Goal: Information Seeking & Learning: Learn about a topic

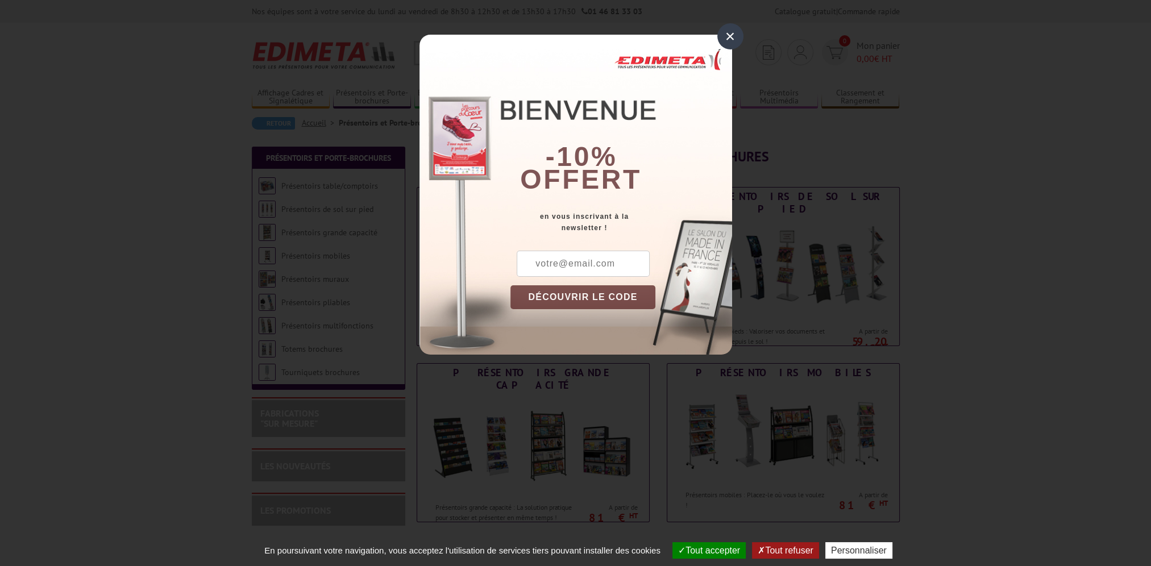
click at [728, 28] on div "×" at bounding box center [731, 36] width 26 height 26
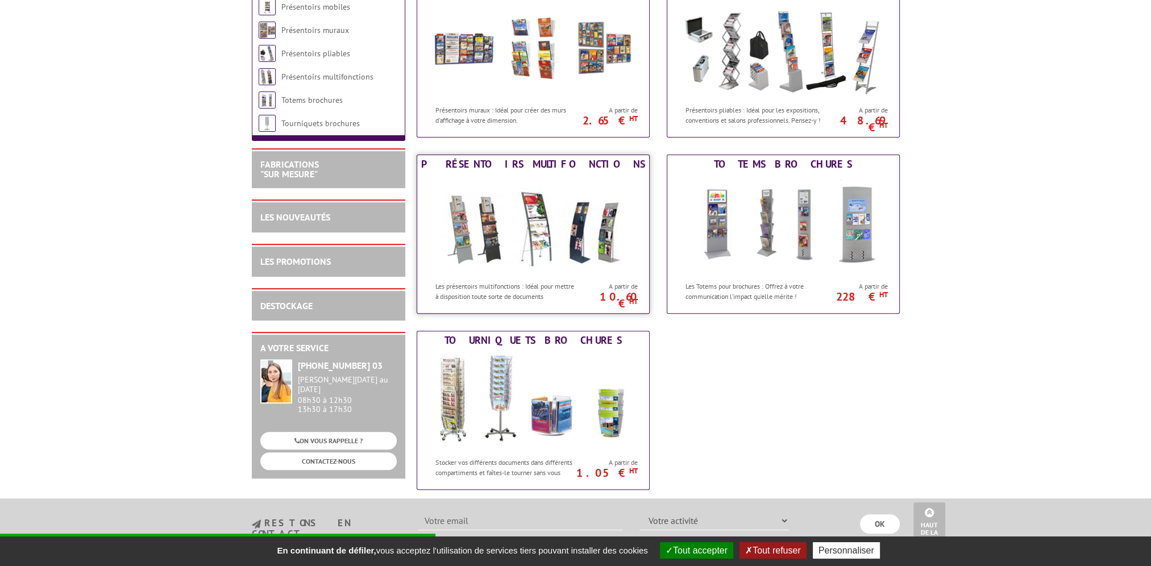
scroll to position [569, 0]
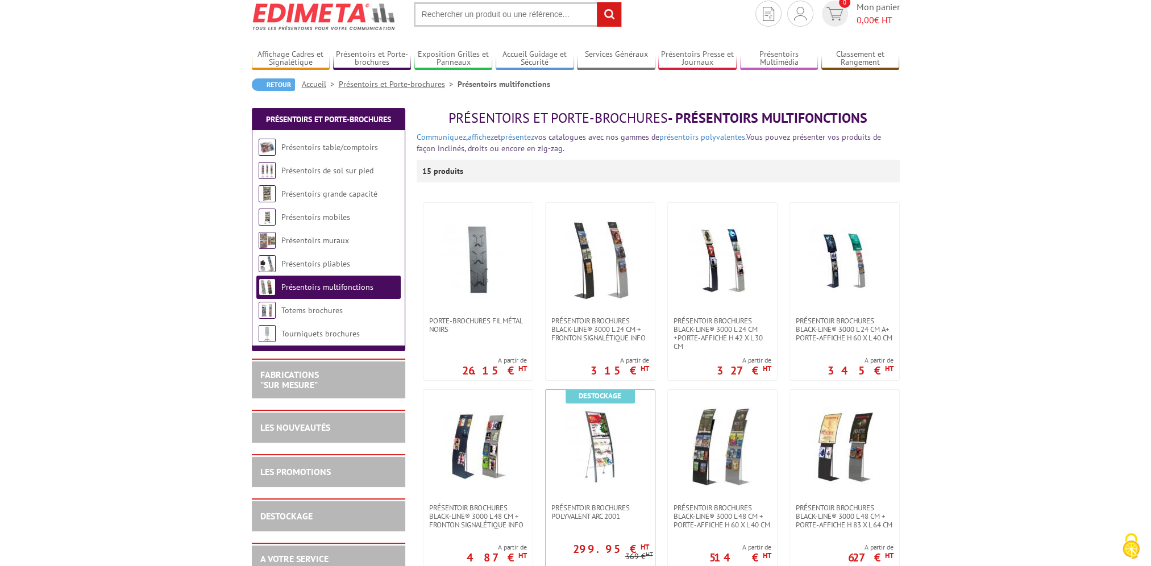
scroll to position [57, 0]
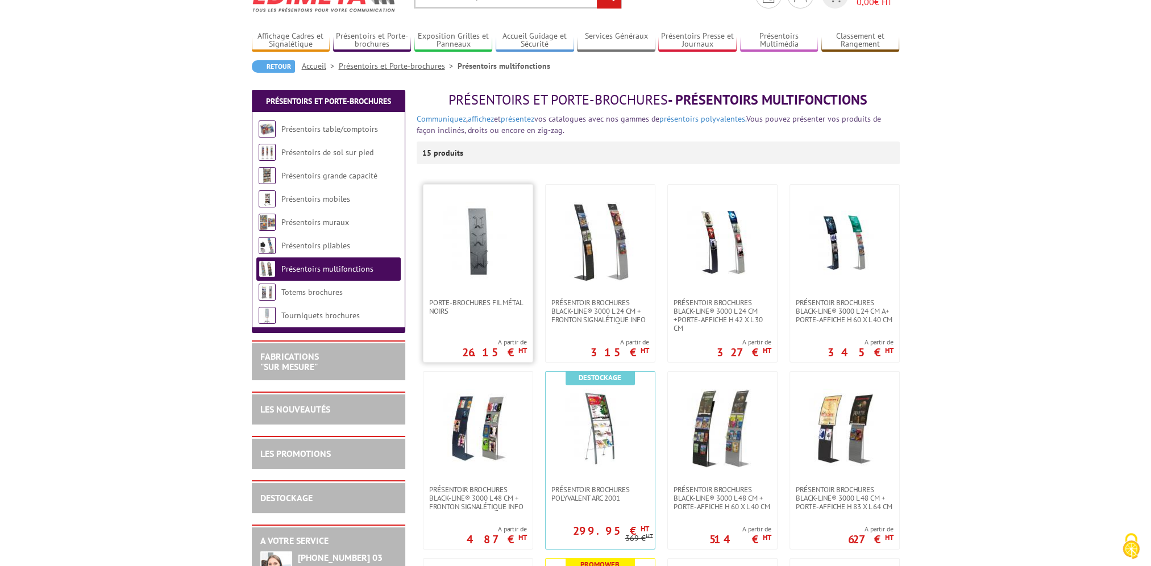
click at [480, 277] on img at bounding box center [478, 242] width 80 height 80
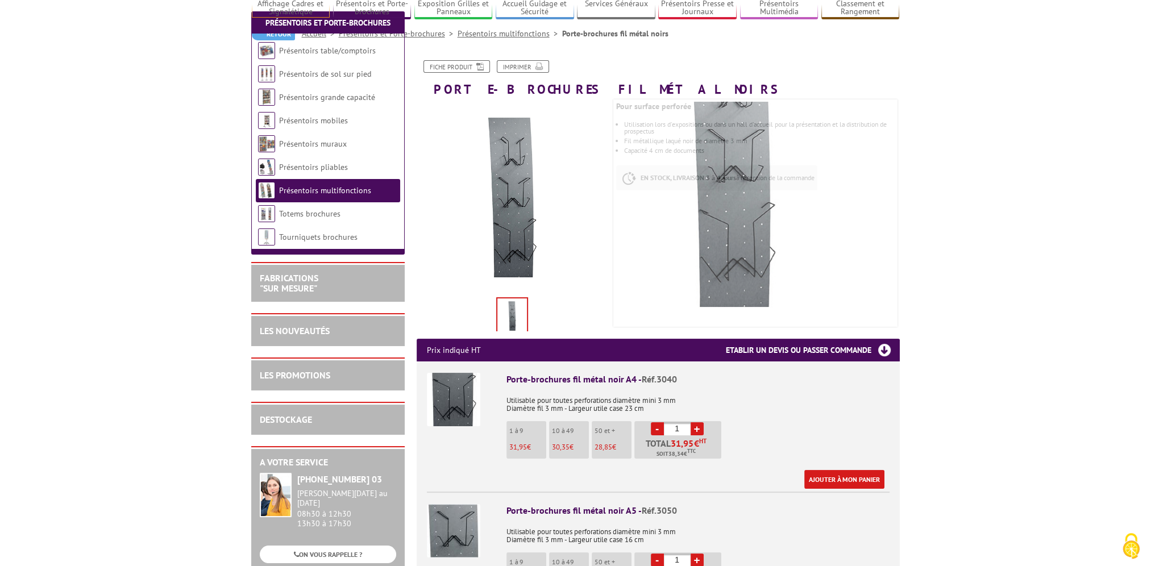
scroll to position [171, 0]
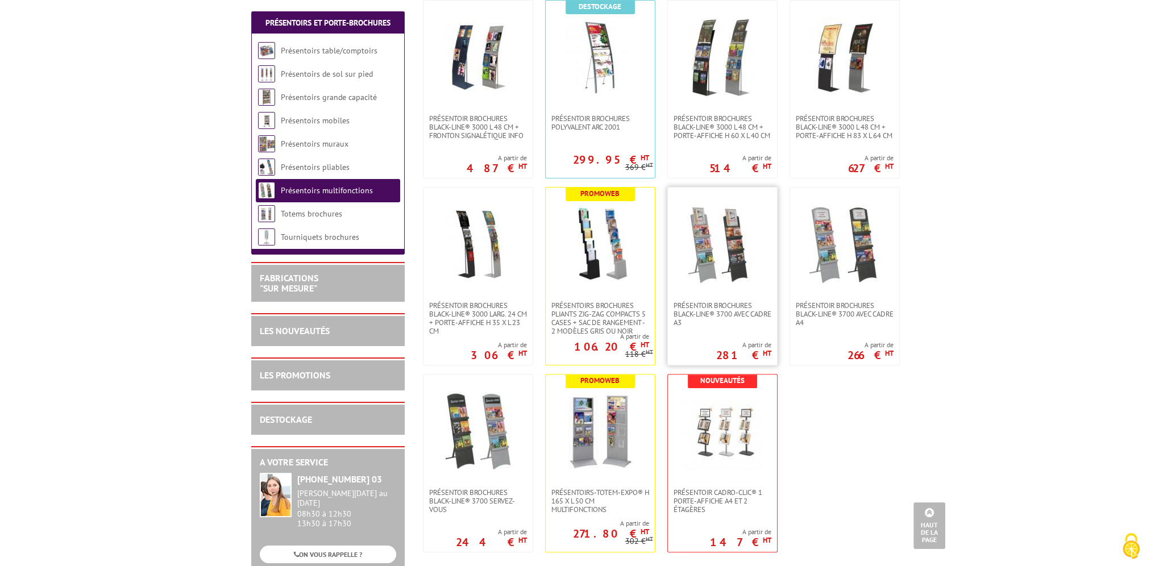
scroll to position [455, 0]
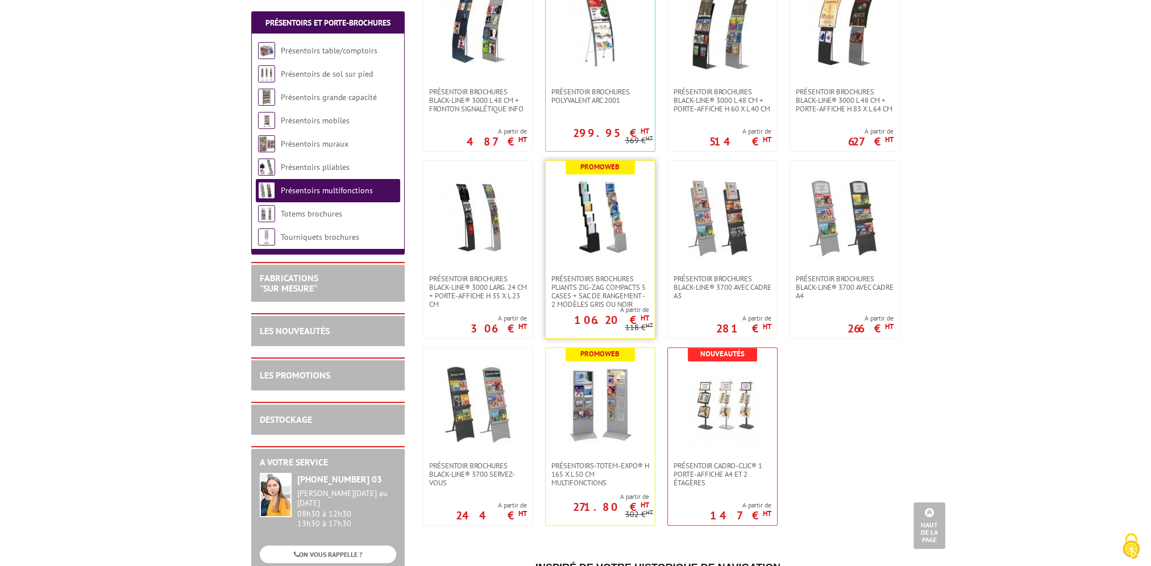
click at [610, 234] on img at bounding box center [601, 218] width 80 height 80
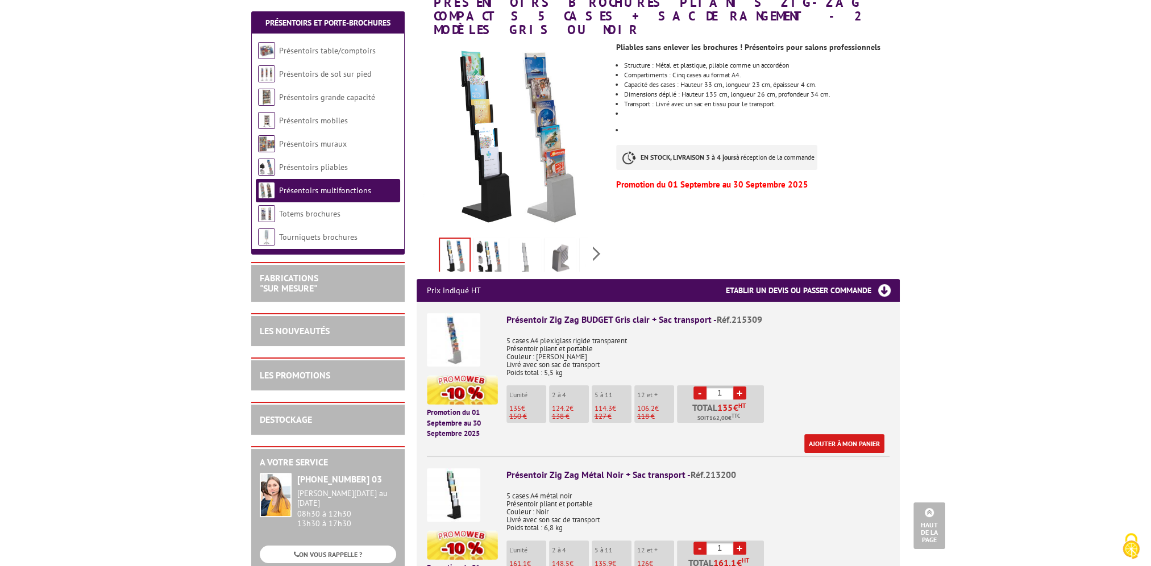
scroll to position [171, 0]
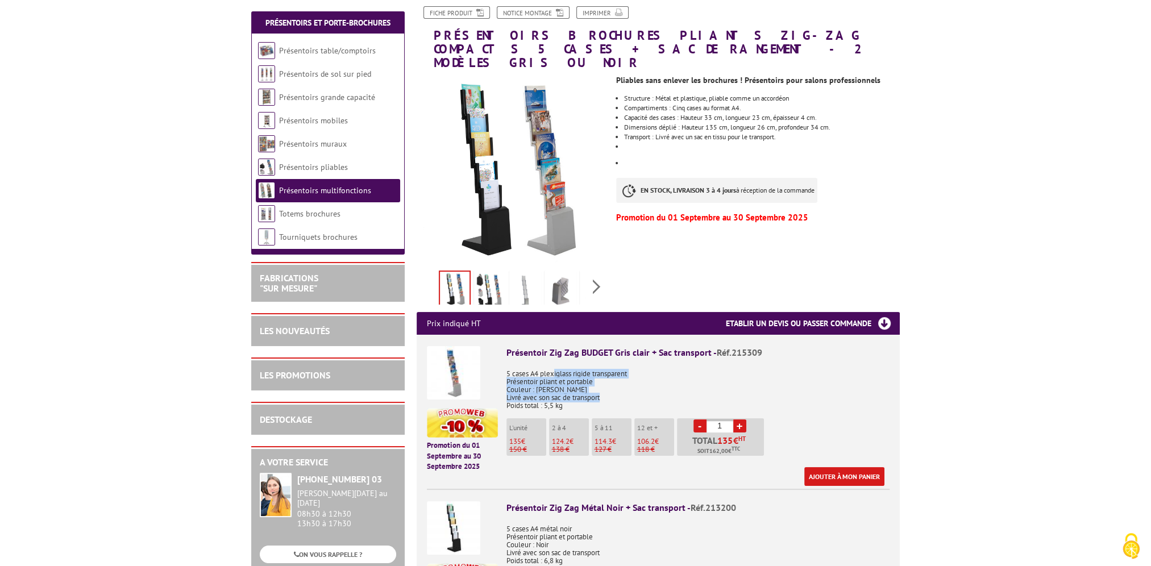
drag, startPoint x: 562, startPoint y: 360, endPoint x: 612, endPoint y: 383, distance: 55.2
click at [612, 383] on p "5 cases A4 plexiglass rigide transparent Présentoir pliant et portable Couleur …" at bounding box center [698, 386] width 383 height 48
drag, startPoint x: 612, startPoint y: 383, endPoint x: 587, endPoint y: 389, distance: 26.2
click at [587, 389] on p "5 cases A4 plexiglass rigide transparent Présentoir pliant et portable Couleur …" at bounding box center [698, 386] width 383 height 48
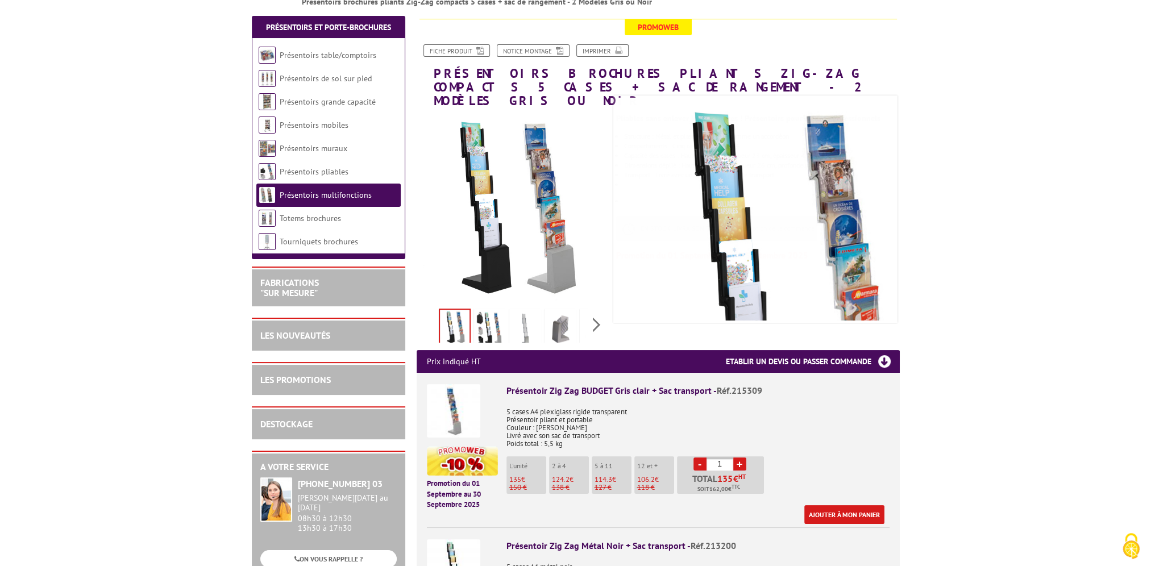
scroll to position [114, 0]
